Goal: Use online tool/utility: Utilize a website feature to perform a specific function

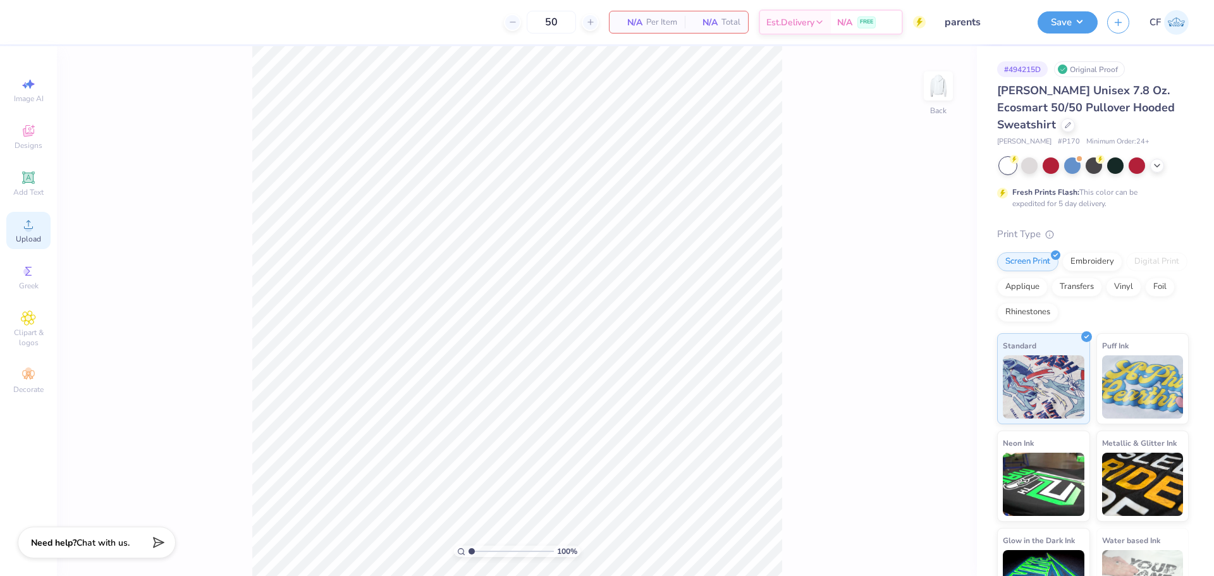
click at [22, 237] on span "Upload" at bounding box center [28, 239] width 25 height 10
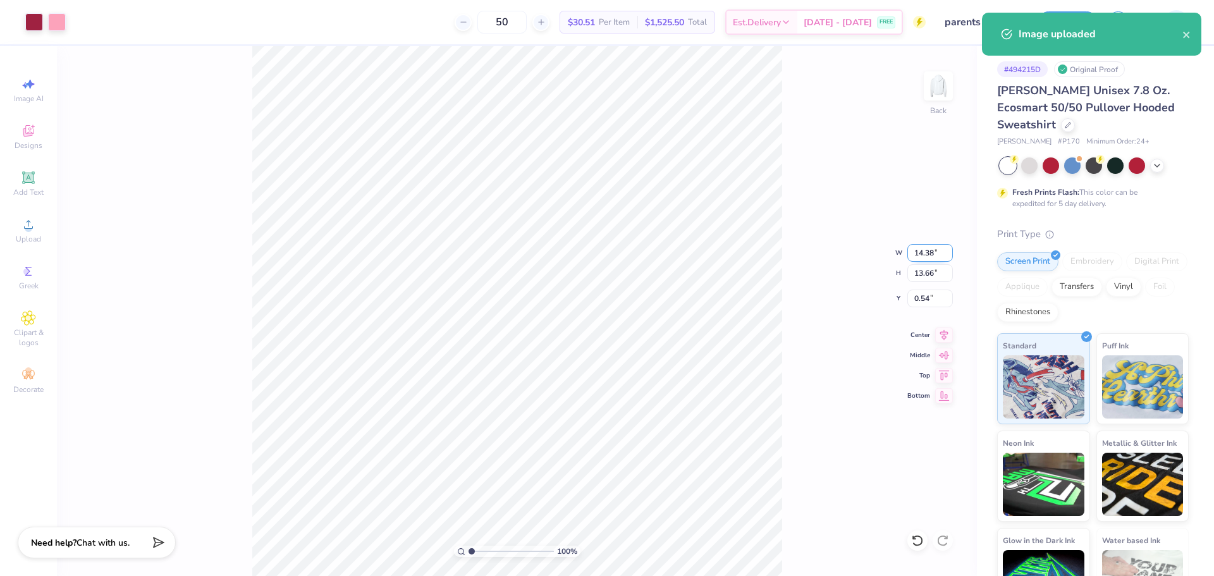
click at [931, 253] on input "14.38" at bounding box center [930, 253] width 46 height 18
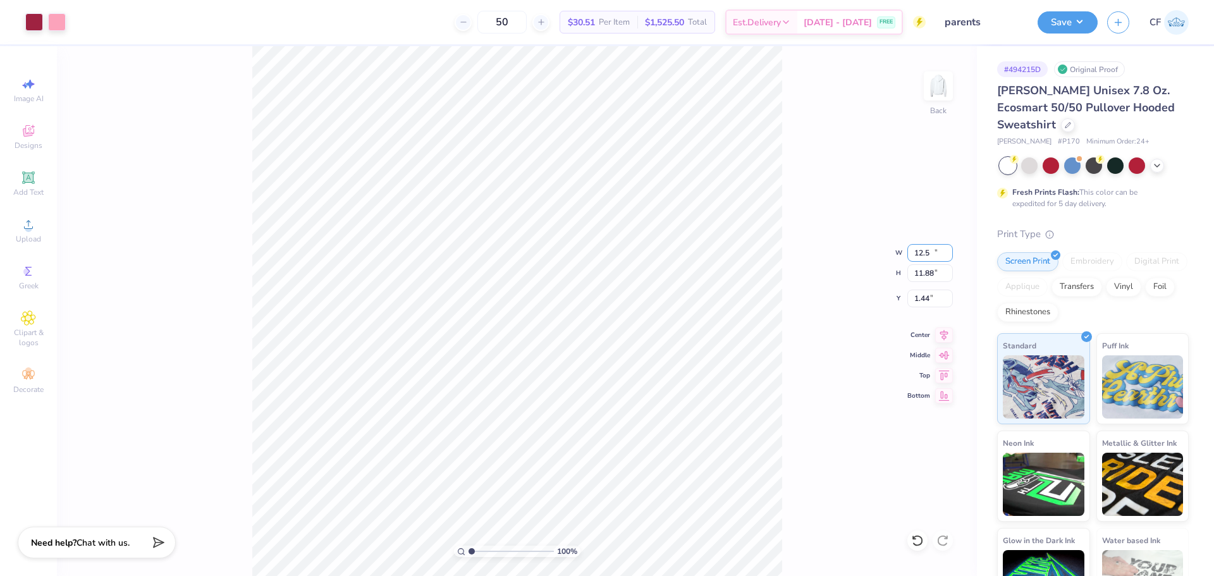
type input "12.50"
type input "11.88"
click at [928, 297] on input "1.44" at bounding box center [930, 299] width 46 height 18
type input "2.37"
click at [914, 260] on input "12.50" at bounding box center [930, 253] width 46 height 18
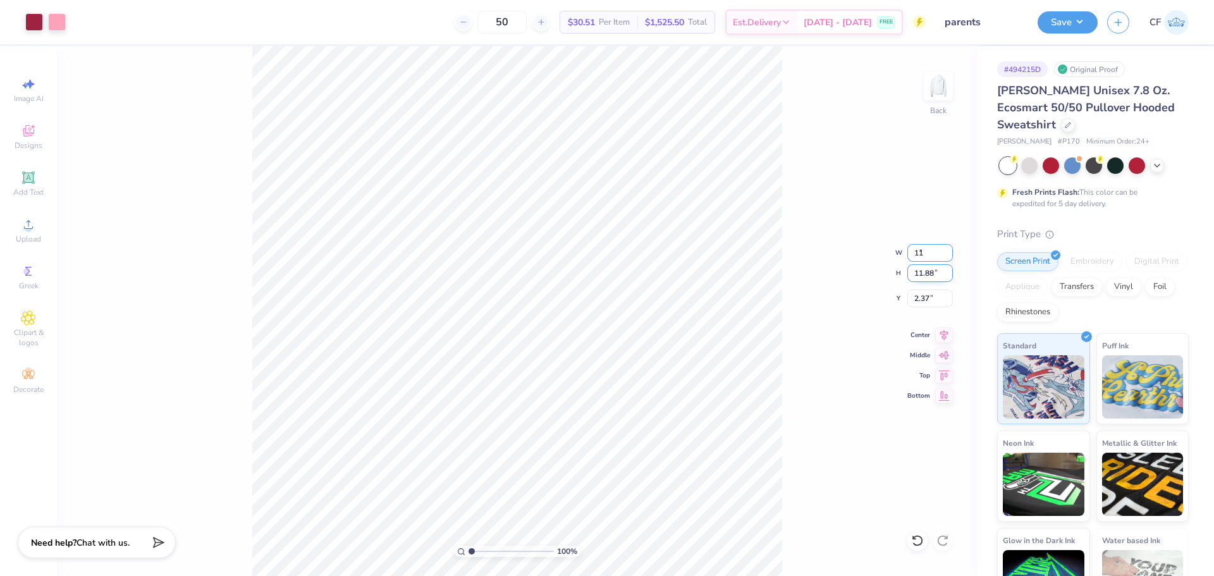
type input "11.00"
type input "10.45"
click at [927, 297] on input "3.09" at bounding box center [930, 299] width 46 height 18
type input "3.00"
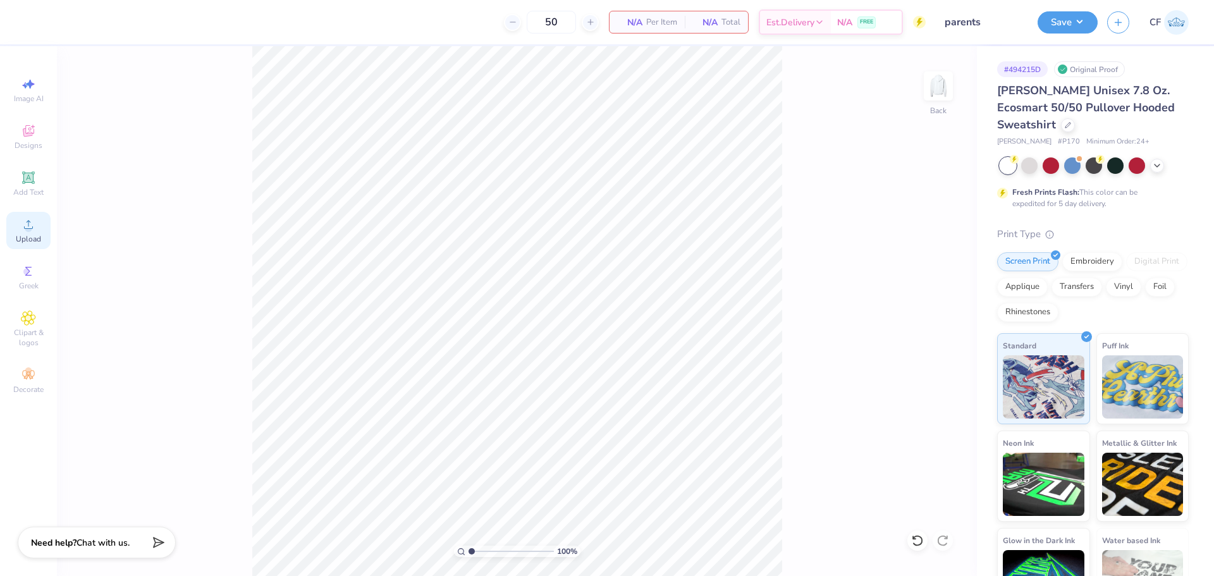
click at [21, 232] on div "Upload" at bounding box center [28, 230] width 44 height 37
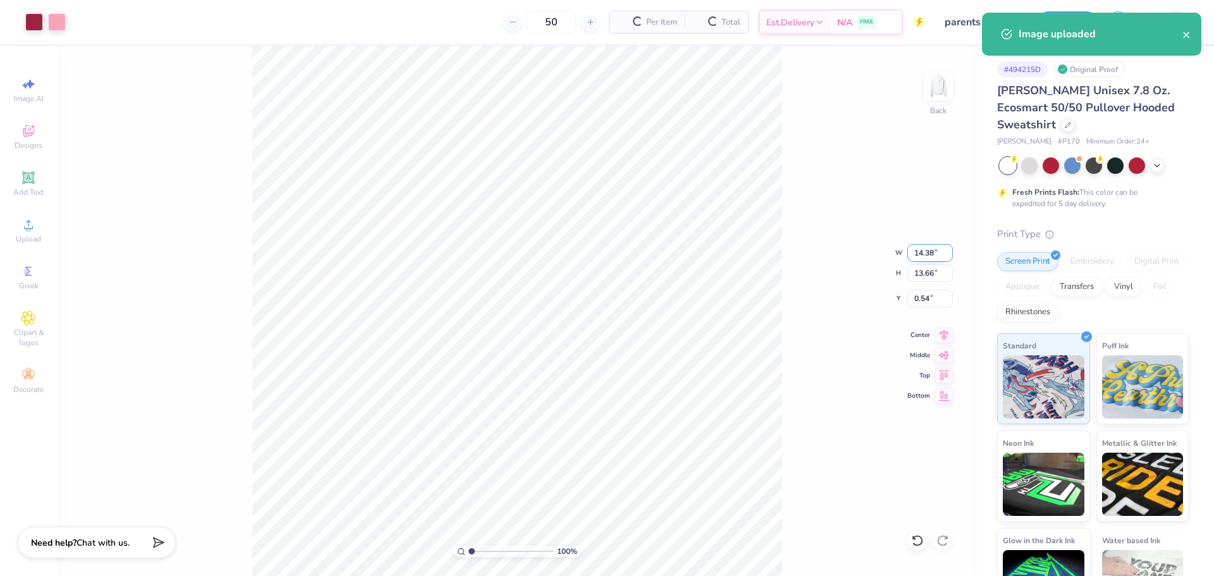
click at [927, 251] on input "14.38" at bounding box center [930, 253] width 46 height 18
type input "11.00"
type input "10.45"
click at [926, 293] on input "2.15" at bounding box center [930, 299] width 46 height 18
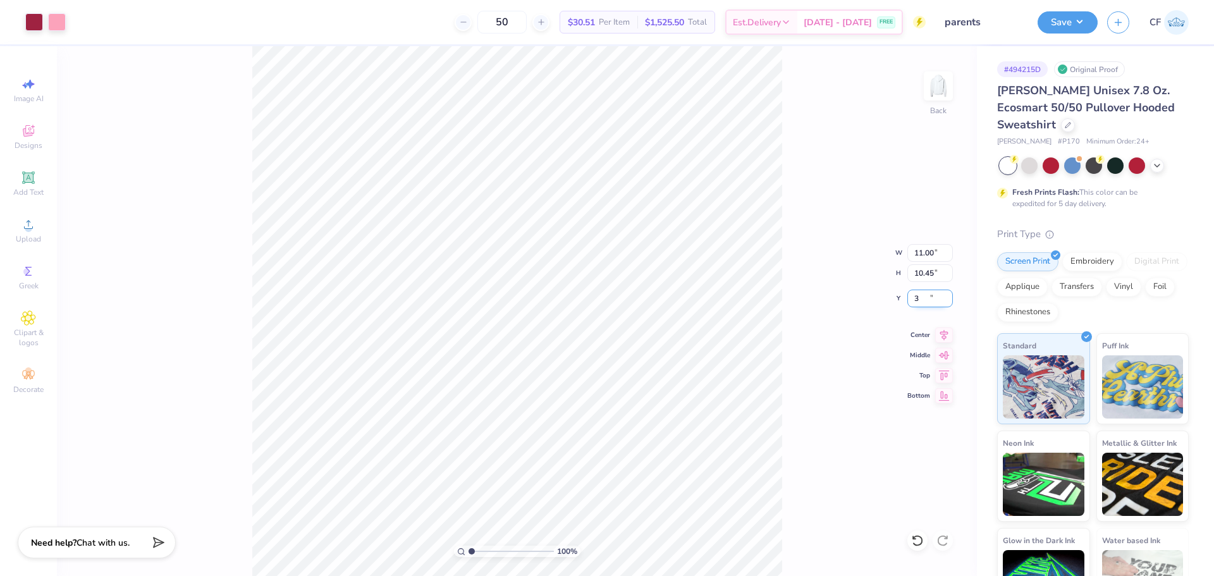
type input "3.00"
drag, startPoint x: 472, startPoint y: 549, endPoint x: 497, endPoint y: 554, distance: 25.1
click at [497, 554] on input "range" at bounding box center [510, 551] width 85 height 11
drag, startPoint x: 487, startPoint y: 549, endPoint x: 450, endPoint y: 542, distance: 37.9
type input "1"
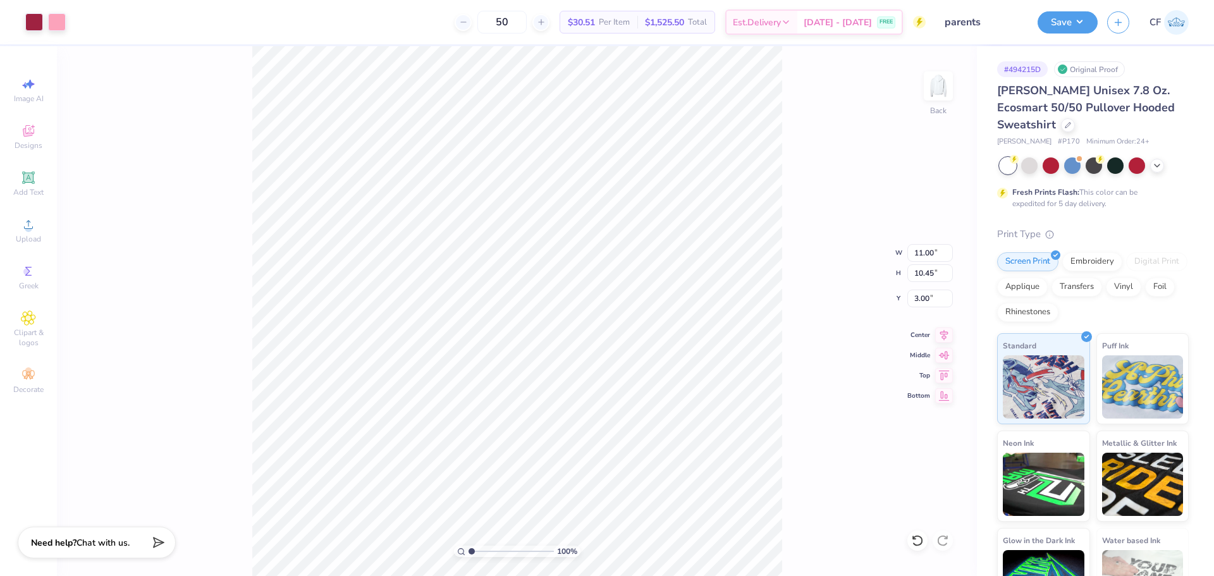
click at [468, 546] on input "range" at bounding box center [510, 551] width 85 height 11
click at [1068, 22] on button "Save" at bounding box center [1067, 20] width 60 height 22
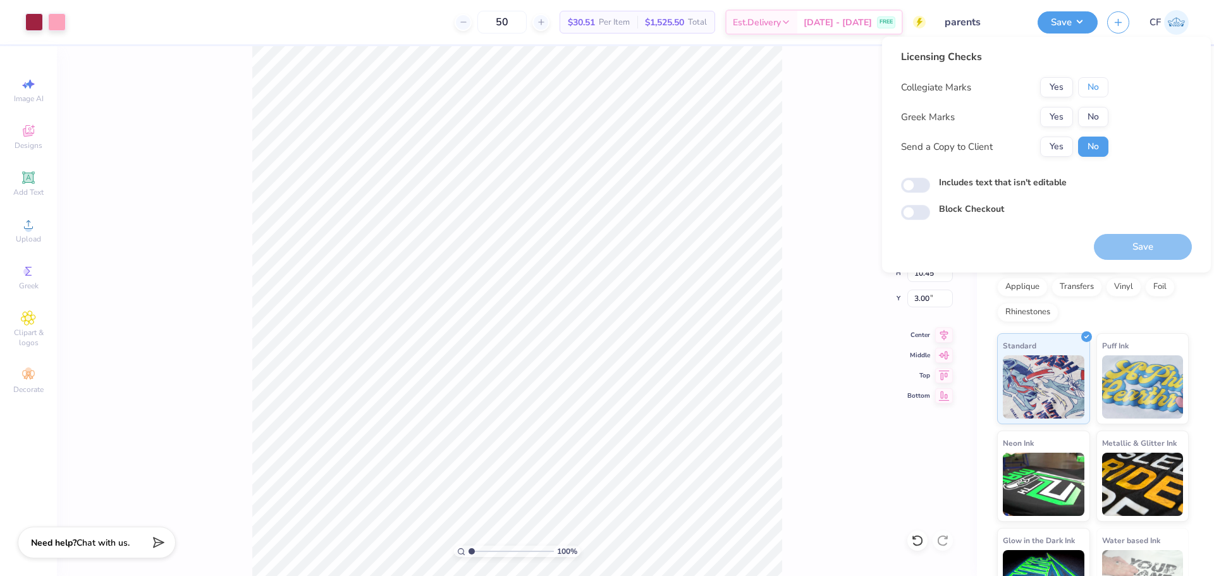
drag, startPoint x: 1092, startPoint y: 98, endPoint x: 1084, endPoint y: 106, distance: 11.7
click at [1092, 88] on button "No" at bounding box center [1093, 87] width 30 height 20
click at [1061, 119] on button "Yes" at bounding box center [1056, 117] width 33 height 20
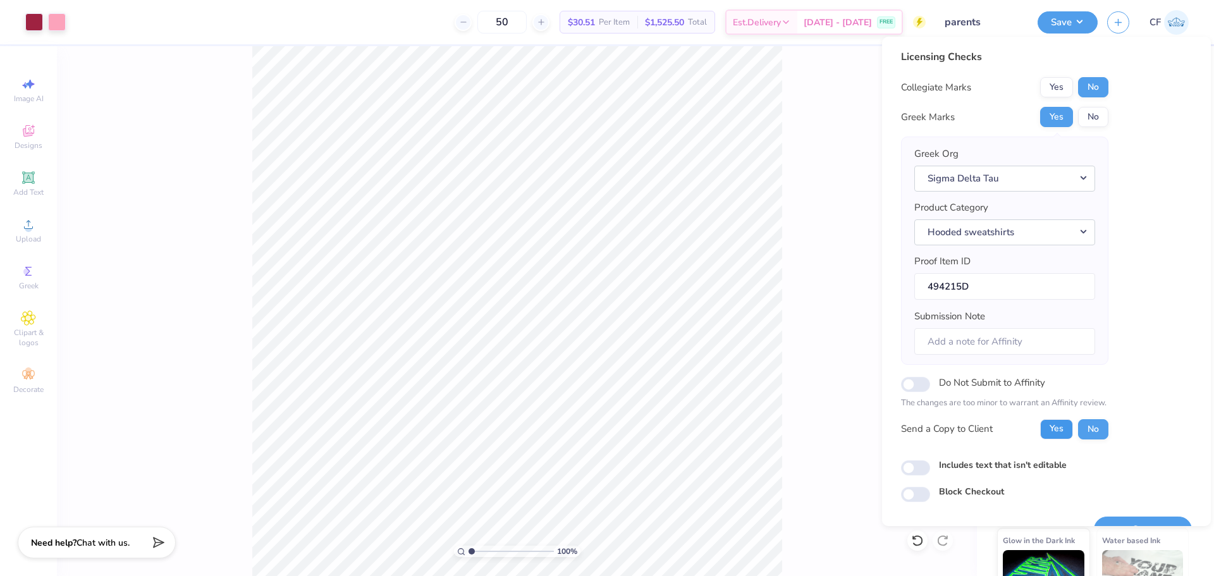
click at [1048, 436] on button "Yes" at bounding box center [1056, 429] width 33 height 20
click at [915, 468] on input "Includes text that isn't editable" at bounding box center [915, 467] width 29 height 15
checkbox input "true"
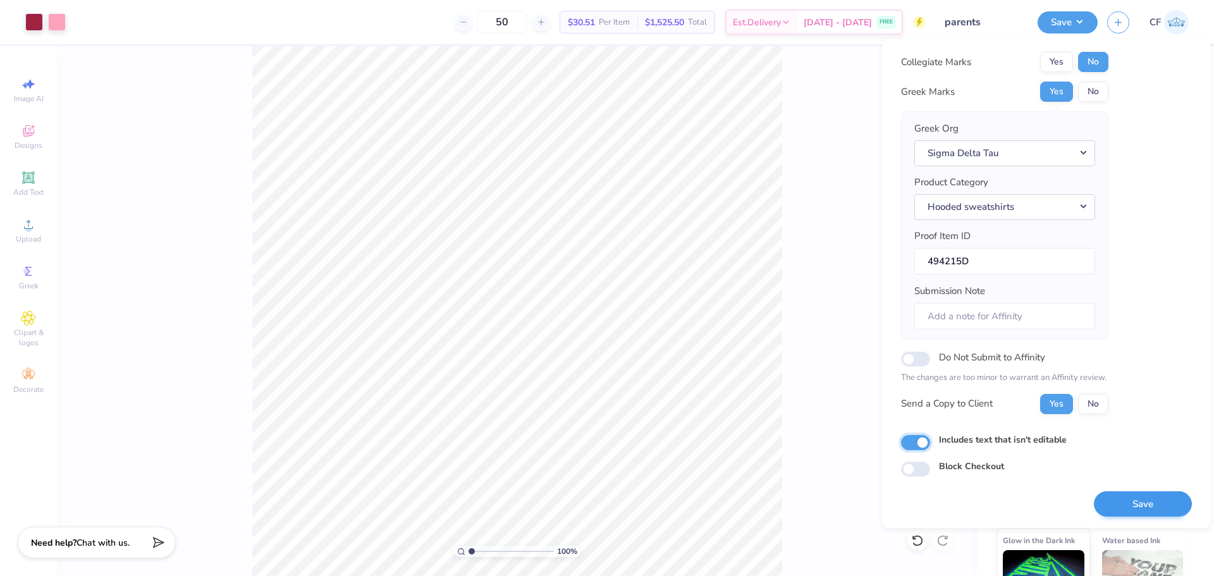
scroll to position [28, 0]
click at [1139, 511] on button "Save" at bounding box center [1143, 503] width 98 height 26
